Goal: Entertainment & Leisure: Consume media (video, audio)

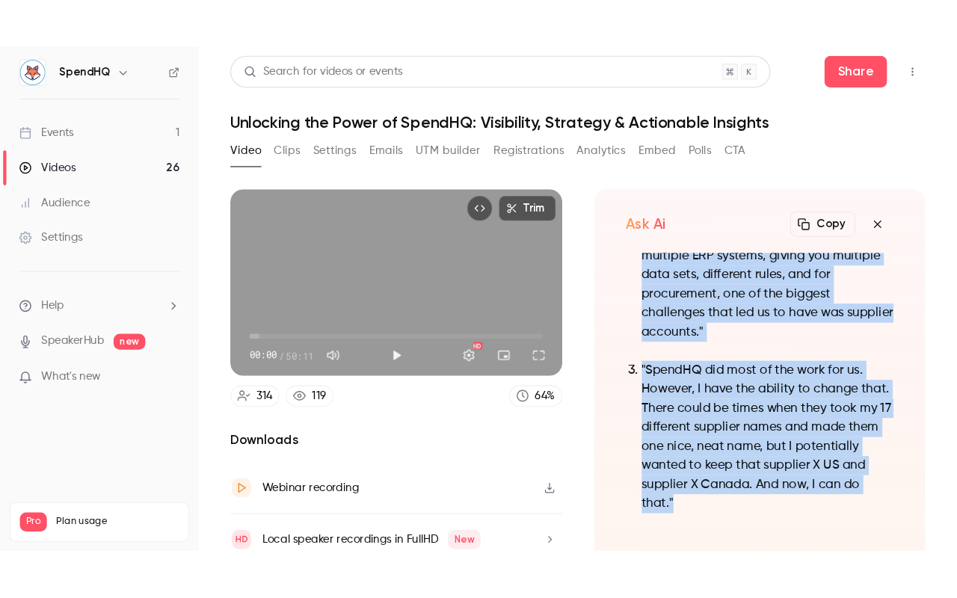
scroll to position [58, 0]
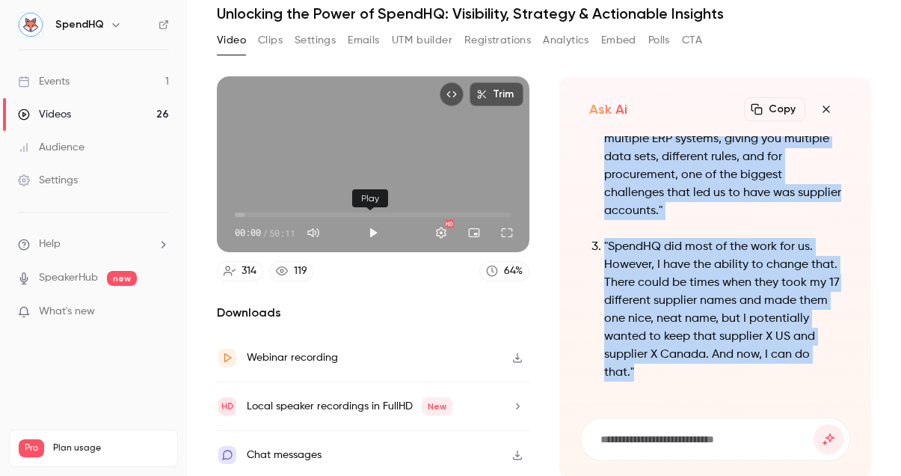
click at [371, 226] on button "Play" at bounding box center [373, 233] width 30 height 30
click at [501, 225] on button "Full screen" at bounding box center [507, 233] width 30 height 30
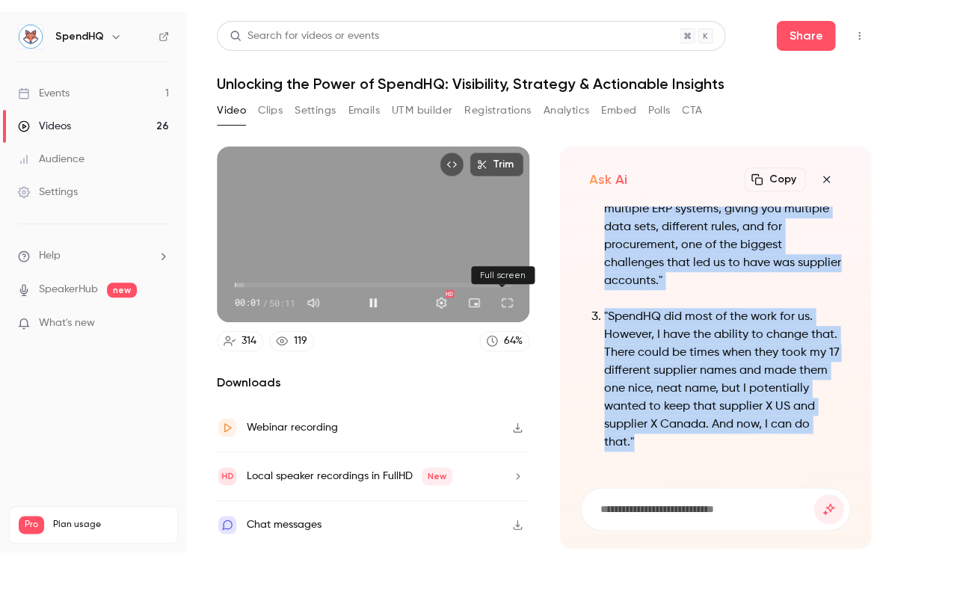
scroll to position [0, 0]
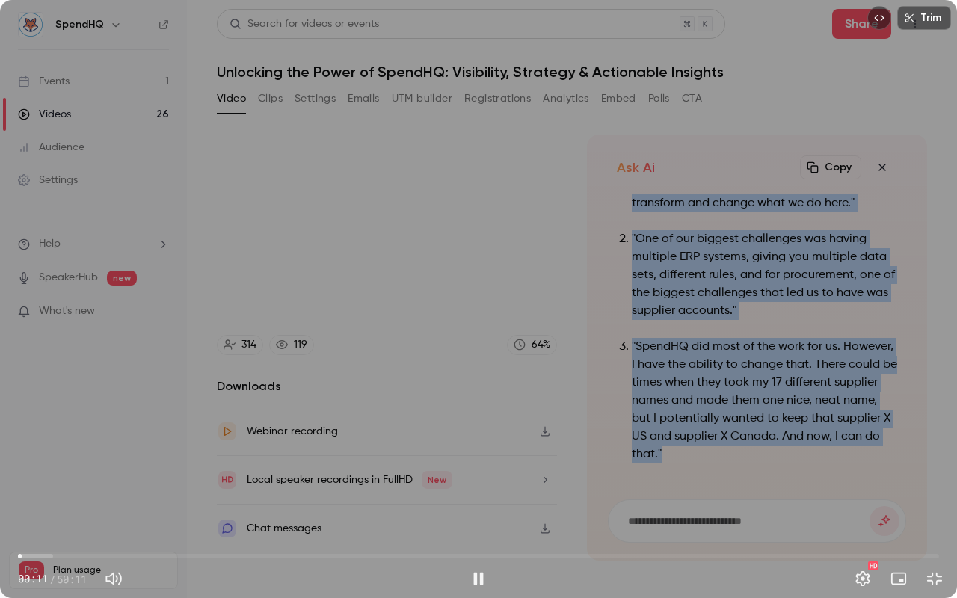
click at [478, 475] on button "Pause" at bounding box center [479, 579] width 30 height 30
click at [476, 475] on button "Play" at bounding box center [479, 579] width 30 height 30
click at [38, 475] on span "01:06" at bounding box center [478, 556] width 921 height 24
click at [61, 475] on span "01:08" at bounding box center [478, 556] width 921 height 24
click at [90, 475] on span "02:24" at bounding box center [478, 556] width 921 height 24
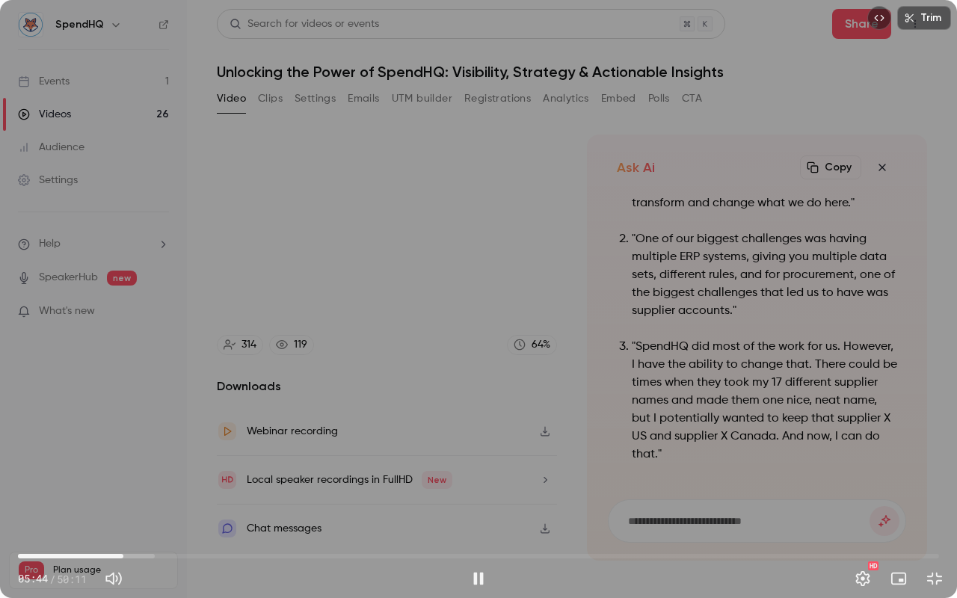
click at [391, 363] on div "Trim 05:44 05:44 / 50:11 HD" at bounding box center [478, 299] width 957 height 598
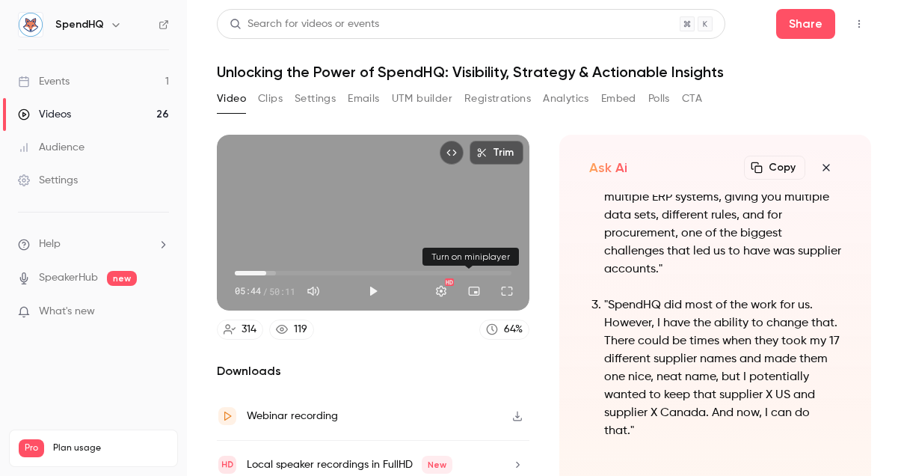
click at [471, 285] on button "Turn on miniplayer" at bounding box center [474, 291] width 30 height 30
click at [503, 286] on button "Full screen" at bounding box center [507, 291] width 30 height 30
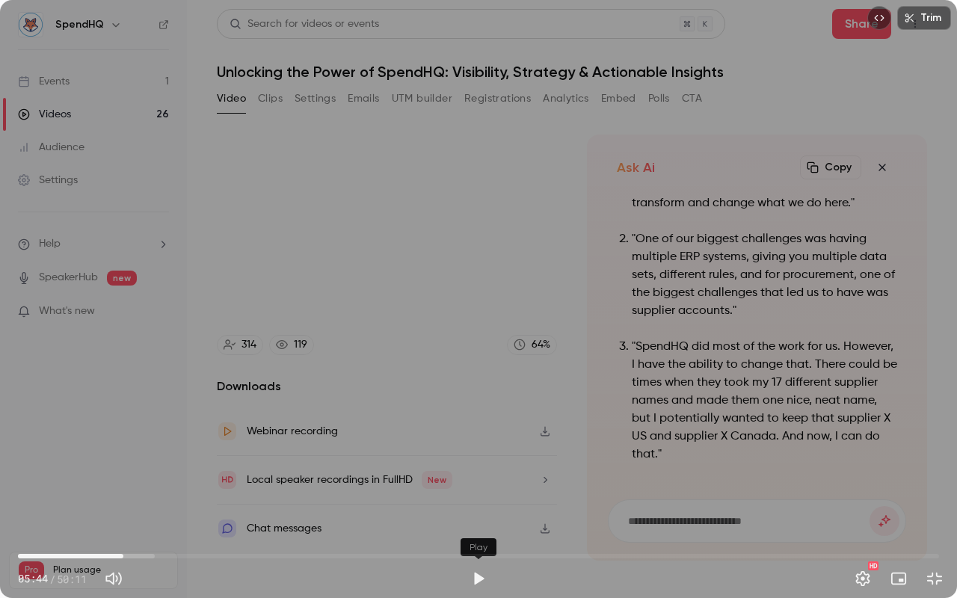
click at [479, 475] on button "Play" at bounding box center [479, 579] width 30 height 30
click at [103, 475] on span "04:38" at bounding box center [478, 556] width 921 height 24
click at [481, 475] on button "Pause" at bounding box center [479, 579] width 30 height 30
click at [475, 475] on button "Play" at bounding box center [479, 579] width 30 height 30
click at [475, 475] on button "Pause" at bounding box center [479, 579] width 30 height 30
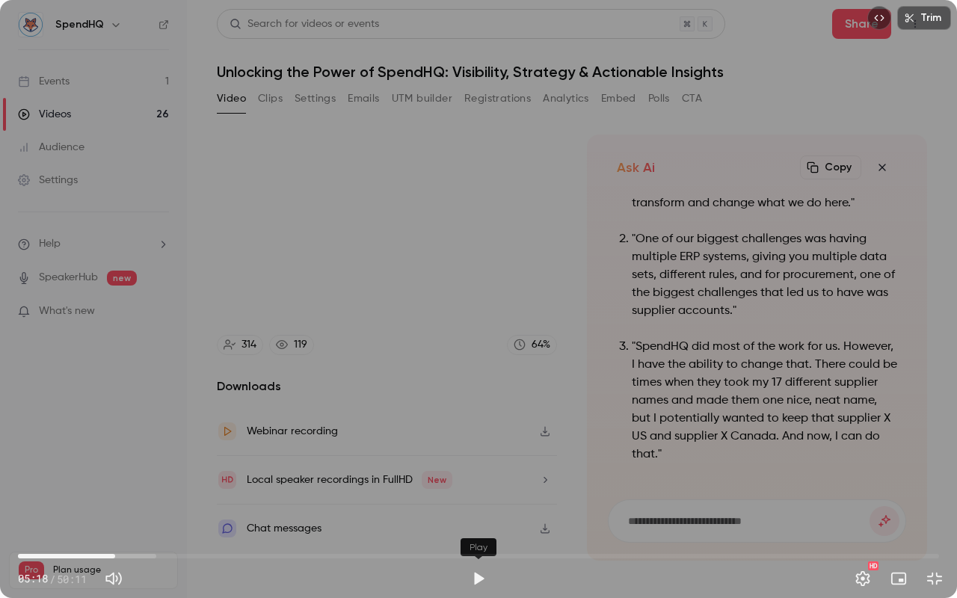
click at [479, 475] on button "Play" at bounding box center [479, 579] width 30 height 30
click at [482, 475] on button "Pause" at bounding box center [479, 579] width 30 height 30
click at [479, 475] on button "Play" at bounding box center [479, 579] width 30 height 30
click at [478, 475] on button "Pause" at bounding box center [479, 579] width 30 height 30
click at [484, 475] on button "Play" at bounding box center [479, 579] width 30 height 30
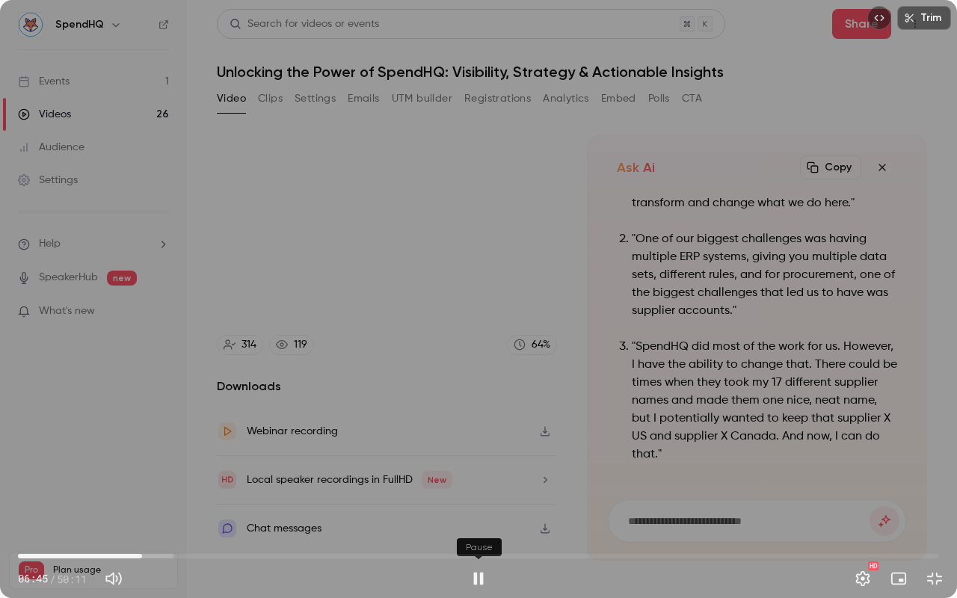
click at [477, 475] on button "Pause" at bounding box center [479, 579] width 30 height 30
click at [104, 475] on span "06:45" at bounding box center [478, 556] width 921 height 24
click at [484, 475] on button "Play" at bounding box center [479, 579] width 30 height 30
click at [115, 475] on span "04:44" at bounding box center [478, 556] width 921 height 24
click at [129, 475] on span "05:20" at bounding box center [478, 556] width 921 height 24
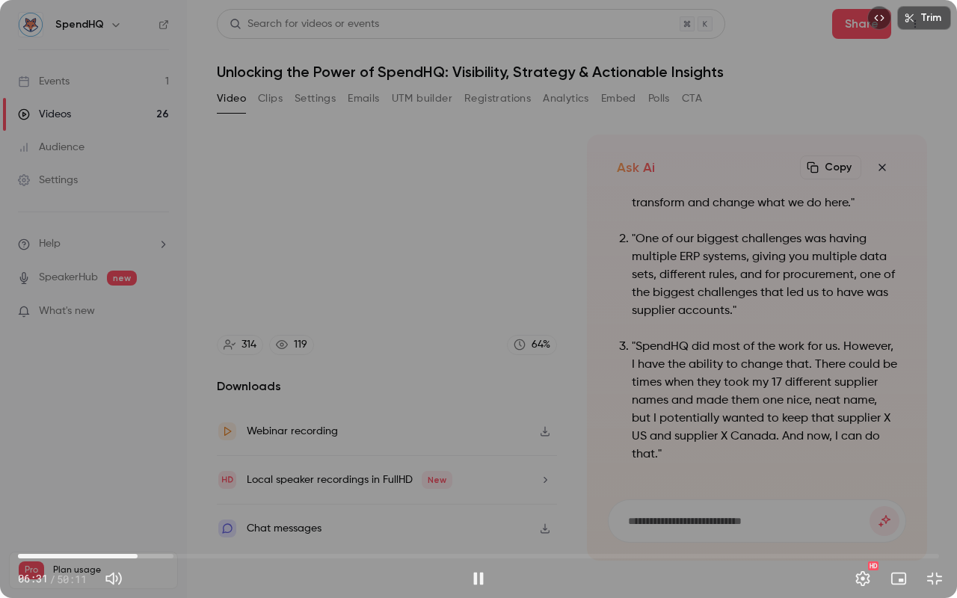
click at [138, 475] on span "06:31" at bounding box center [478, 556] width 921 height 24
click at [482, 475] on button "Pause" at bounding box center [479, 579] width 30 height 30
click at [482, 475] on button "Play" at bounding box center [479, 579] width 30 height 30
click at [481, 475] on button "Pause" at bounding box center [479, 579] width 30 height 30
click at [483, 475] on button "Play" at bounding box center [479, 579] width 30 height 30
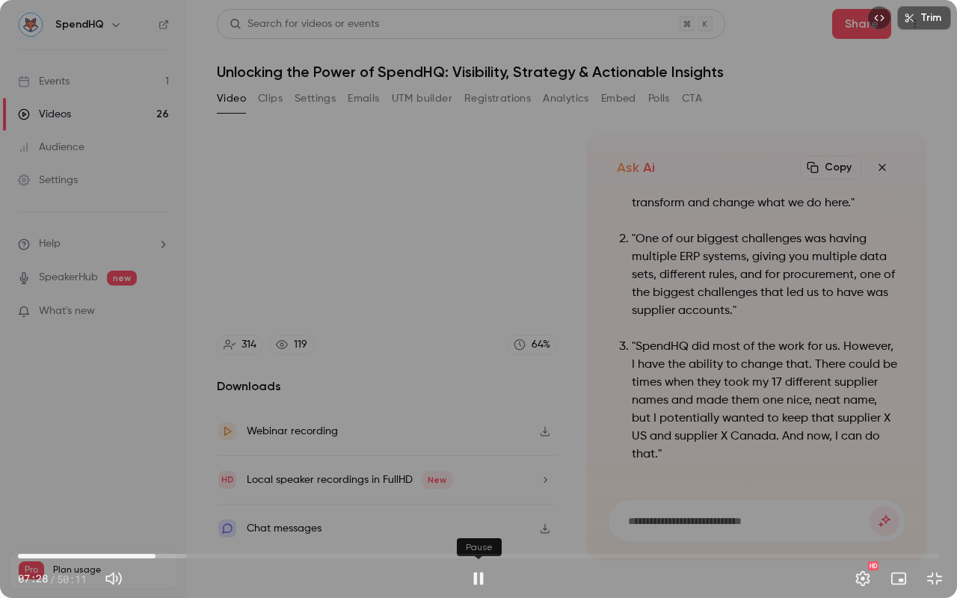
click at [474, 475] on button "Pause" at bounding box center [479, 579] width 30 height 30
click at [481, 475] on button "Play" at bounding box center [479, 579] width 30 height 30
click at [475, 475] on button "Pause" at bounding box center [479, 579] width 30 height 30
click at [481, 475] on button "Play" at bounding box center [479, 579] width 30 height 30
click at [475, 475] on button "Pause" at bounding box center [479, 579] width 30 height 30
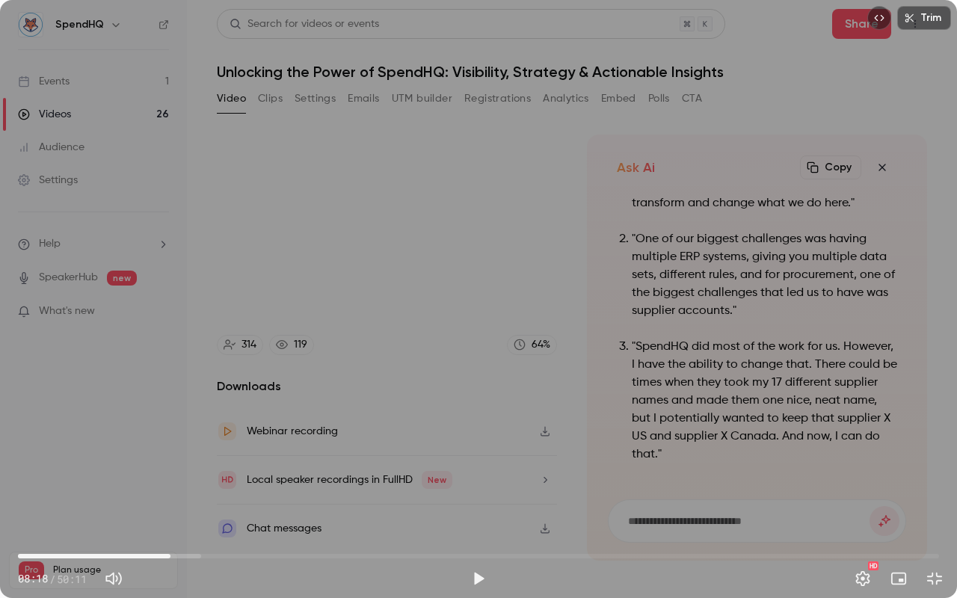
click at [480, 475] on button "Play" at bounding box center [479, 579] width 30 height 30
click at [484, 475] on button "Pause" at bounding box center [479, 579] width 30 height 30
click at [477, 475] on button "Play" at bounding box center [479, 579] width 30 height 30
click at [156, 475] on span "09:43" at bounding box center [478, 556] width 921 height 24
click at [173, 475] on span "07:46" at bounding box center [478, 556] width 921 height 24
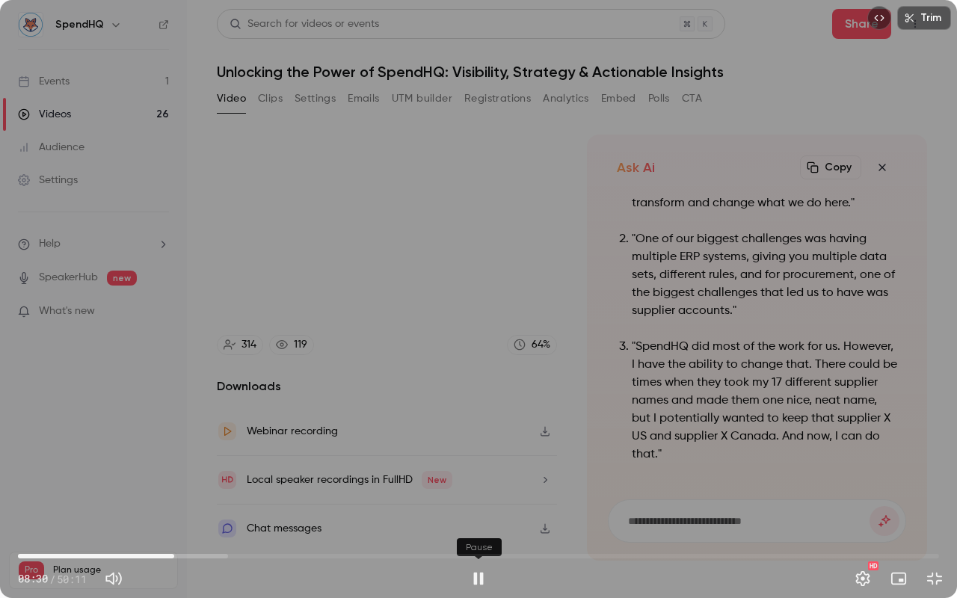
click at [477, 475] on button "Pause" at bounding box center [479, 579] width 30 height 30
click at [473, 475] on button "Play" at bounding box center [479, 579] width 30 height 30
click at [484, 475] on button "Pause" at bounding box center [479, 579] width 30 height 30
type input "*****"
